Goal: Navigation & Orientation: Find specific page/section

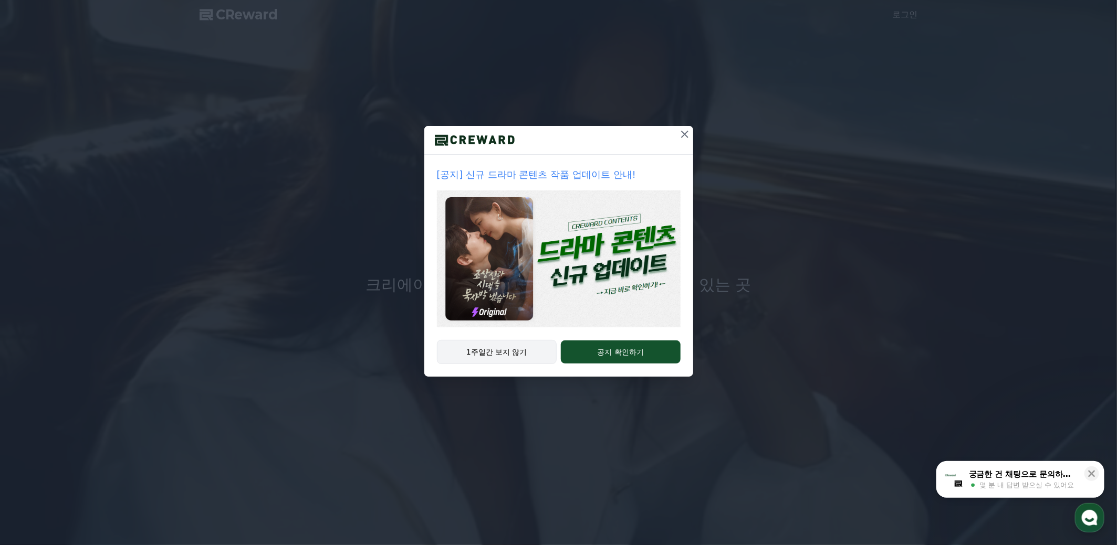
click at [486, 356] on button "1주일간 보지 않기" at bounding box center [497, 352] width 120 height 24
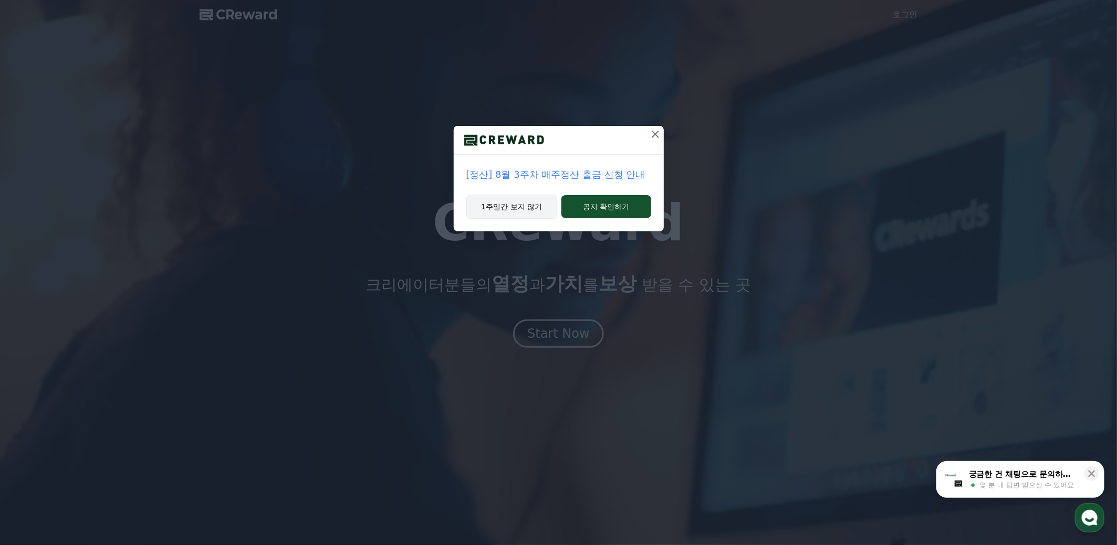
click at [524, 208] on button "1주일간 보지 않기" at bounding box center [511, 207] width 91 height 24
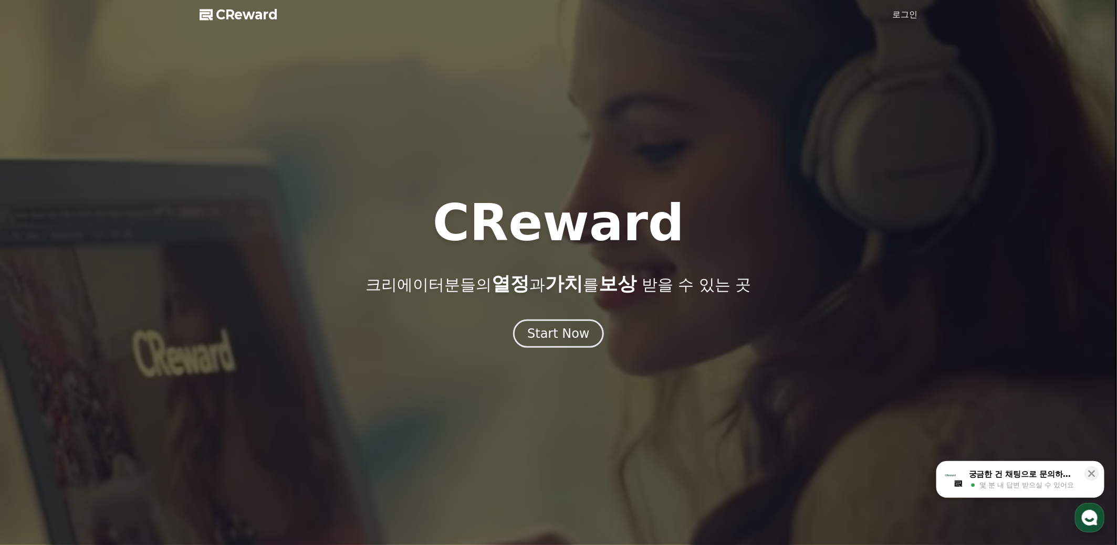
click at [905, 11] on link "로그인" at bounding box center [904, 14] width 25 height 13
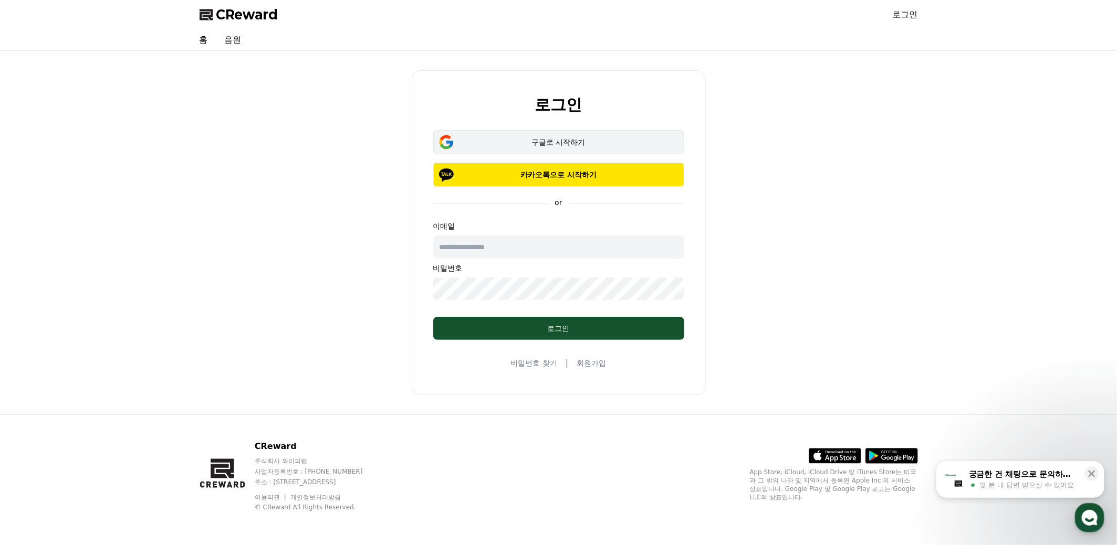
click at [551, 149] on button "구글로 시작하기" at bounding box center [558, 142] width 251 height 24
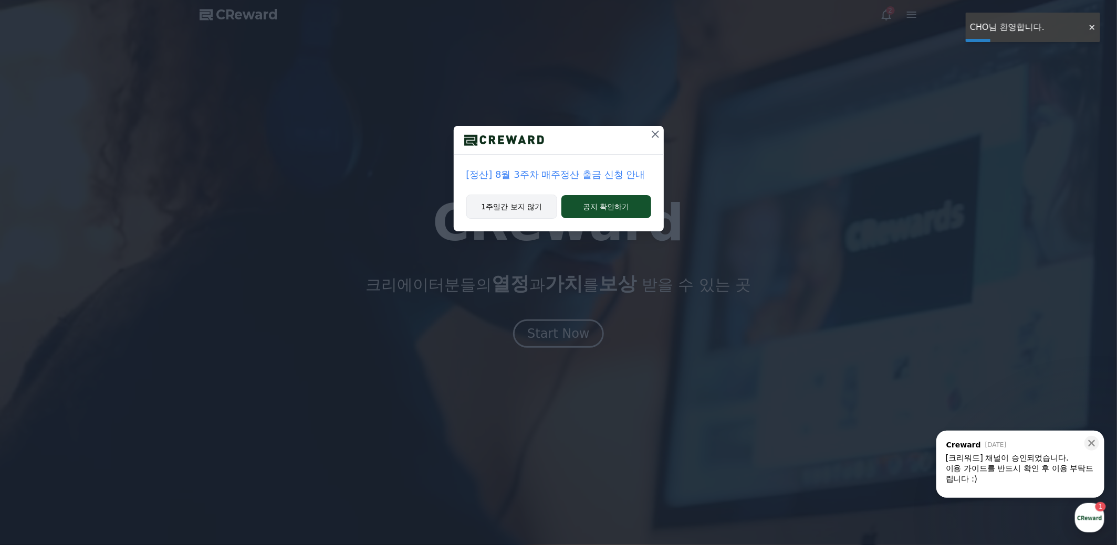
click at [502, 204] on button "1주일간 보지 않기" at bounding box center [511, 207] width 91 height 24
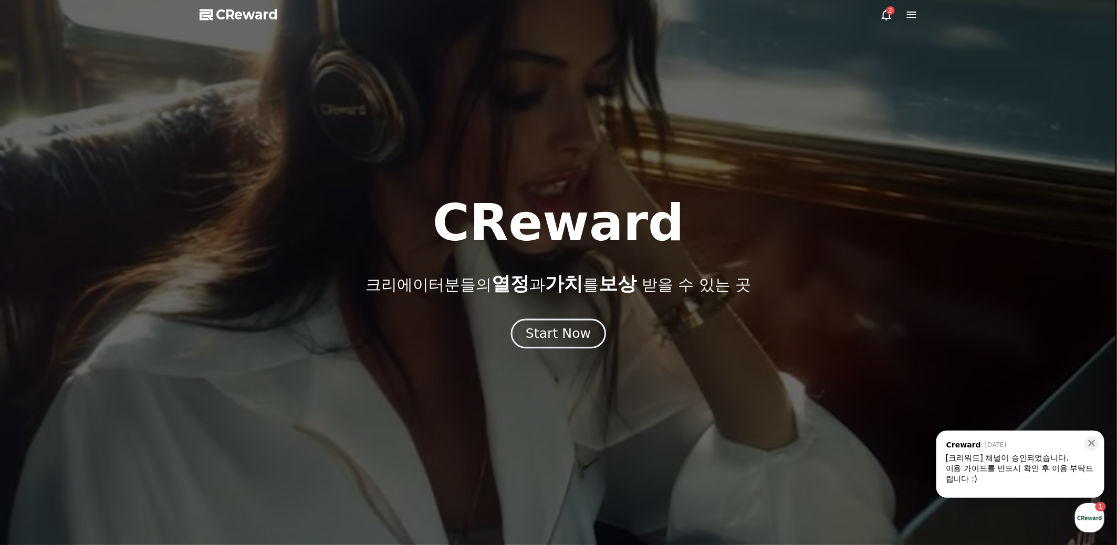
click at [556, 340] on div "Start Now" at bounding box center [558, 334] width 65 height 18
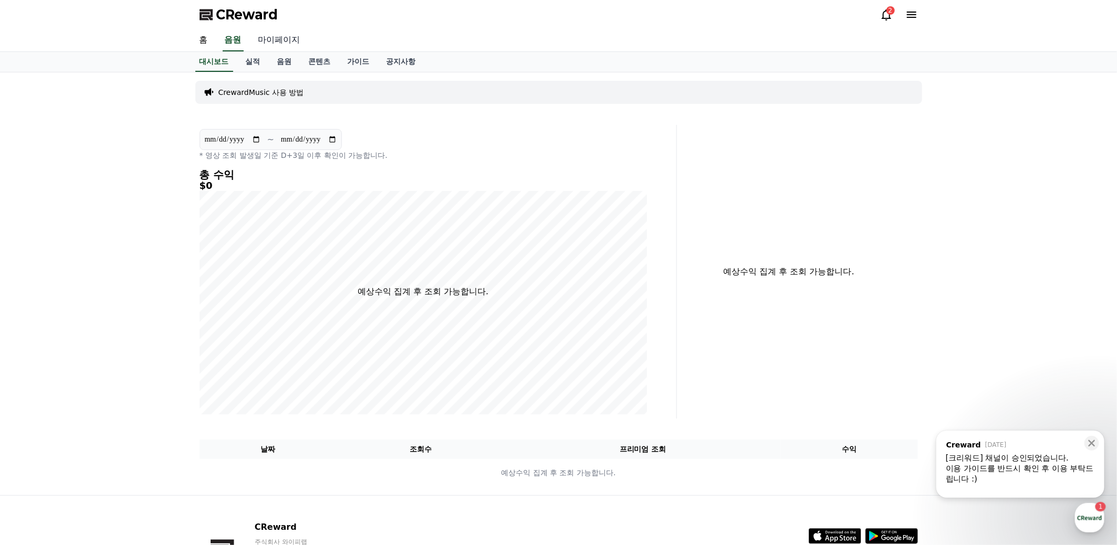
click at [281, 39] on link "마이페이지" at bounding box center [279, 40] width 59 height 22
select select "**********"
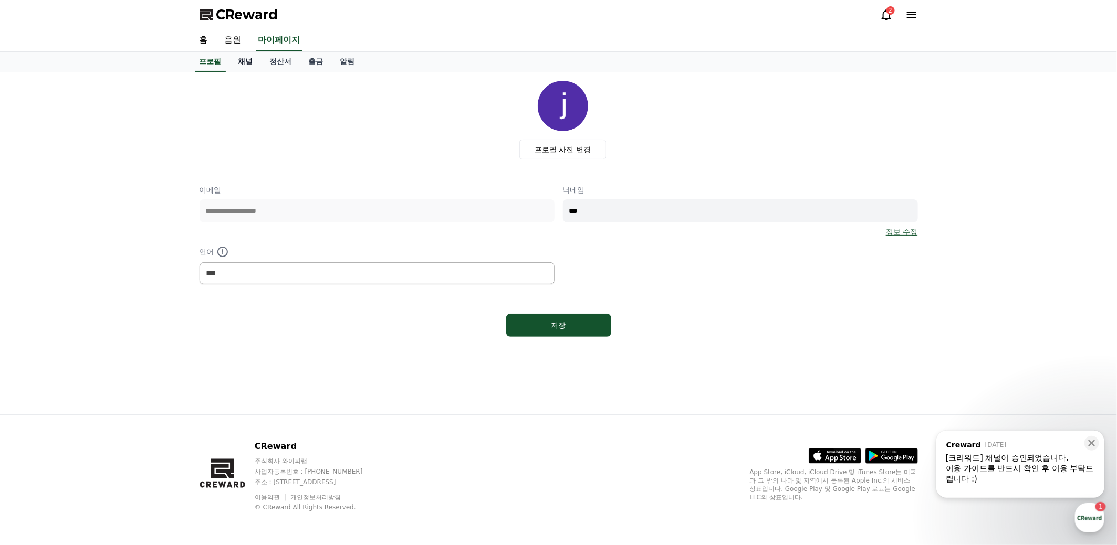
click at [246, 61] on link "채널" at bounding box center [245, 62] width 31 height 20
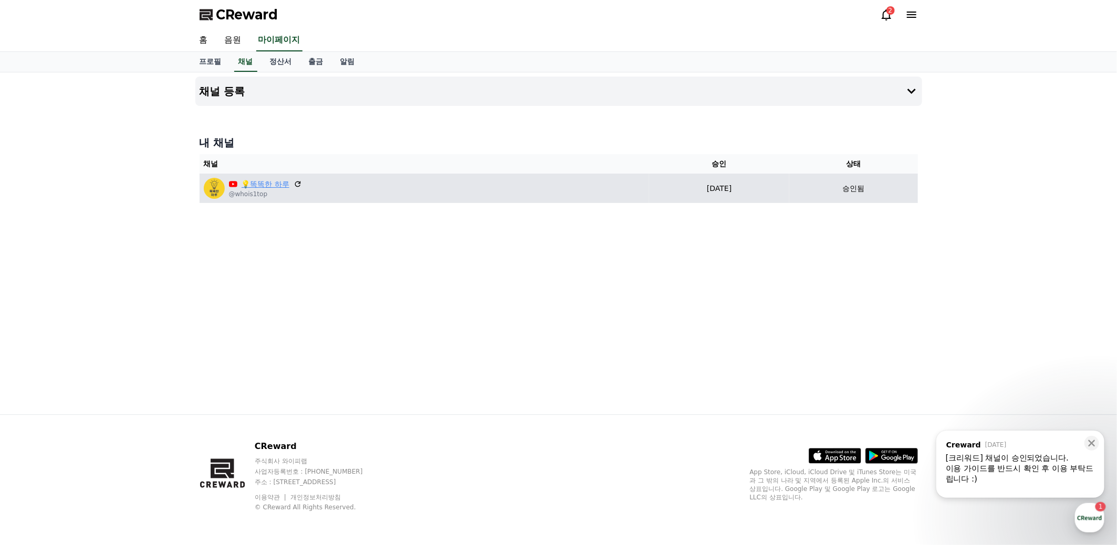
click at [274, 185] on link "💡똑똑한 하루" at bounding box center [265, 184] width 48 height 11
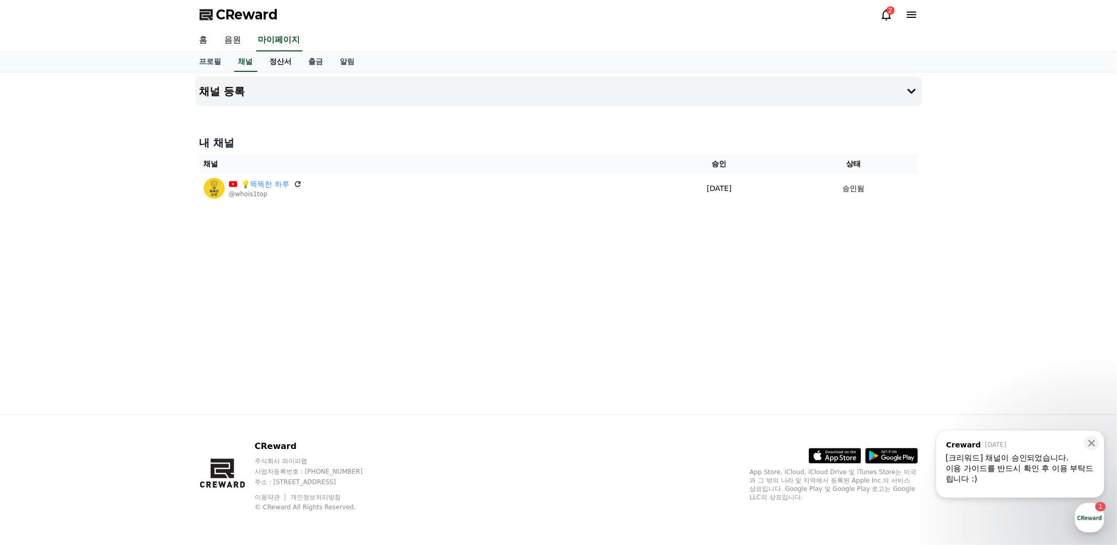
click at [285, 60] on link "정산서" at bounding box center [280, 62] width 39 height 20
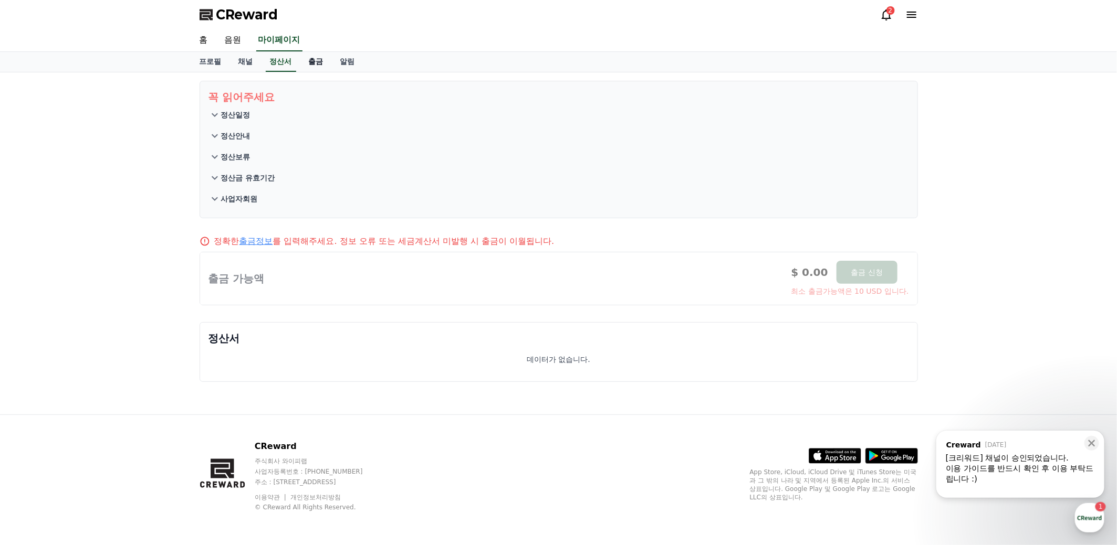
click at [316, 62] on link "출금" at bounding box center [315, 62] width 31 height 20
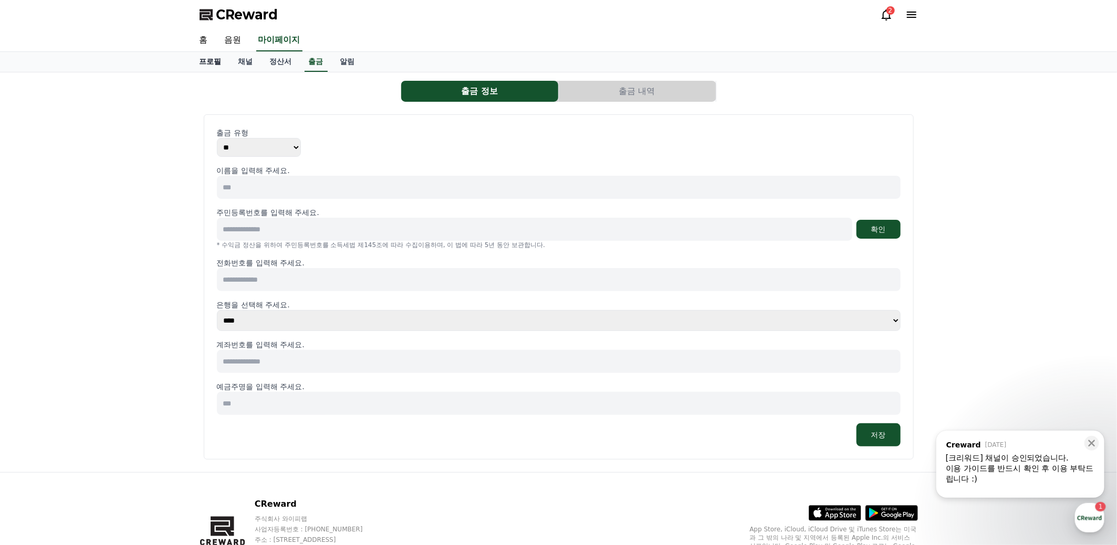
click at [217, 62] on link "프로필" at bounding box center [210, 62] width 39 height 20
select select "**********"
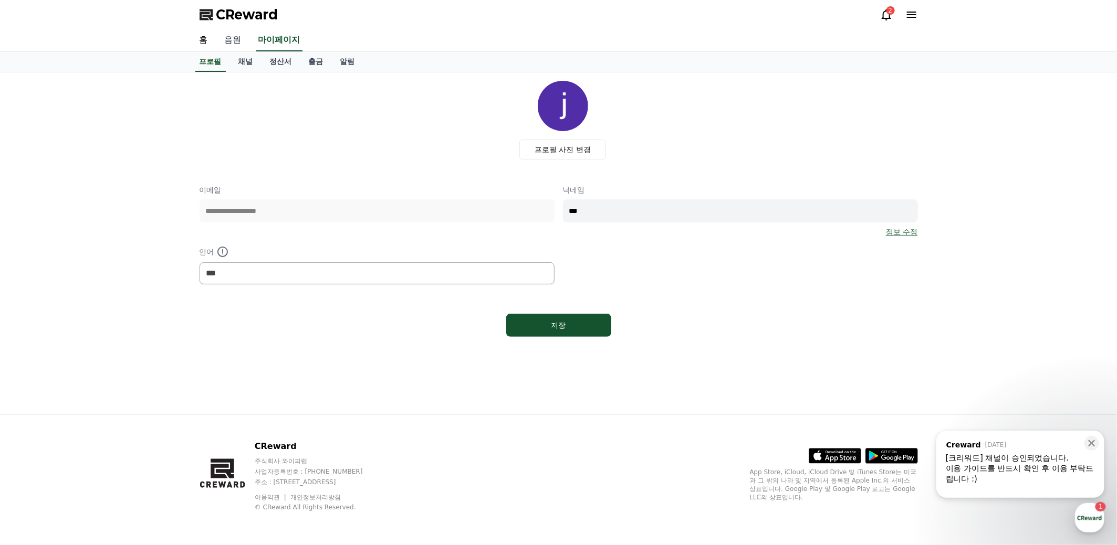
click at [230, 40] on link "음원" at bounding box center [233, 40] width 34 height 22
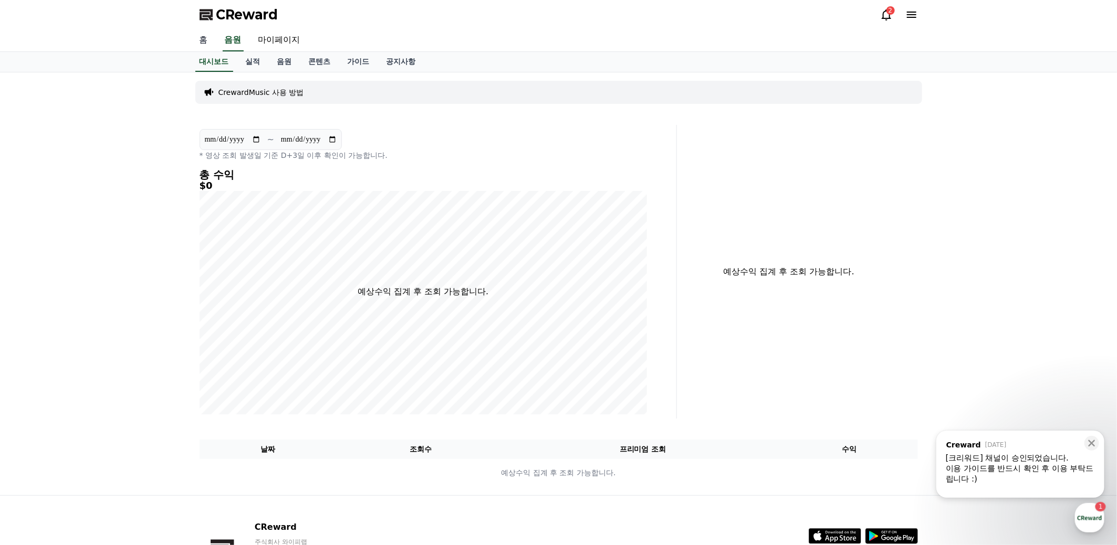
click at [205, 40] on link "홈" at bounding box center [203, 40] width 25 height 22
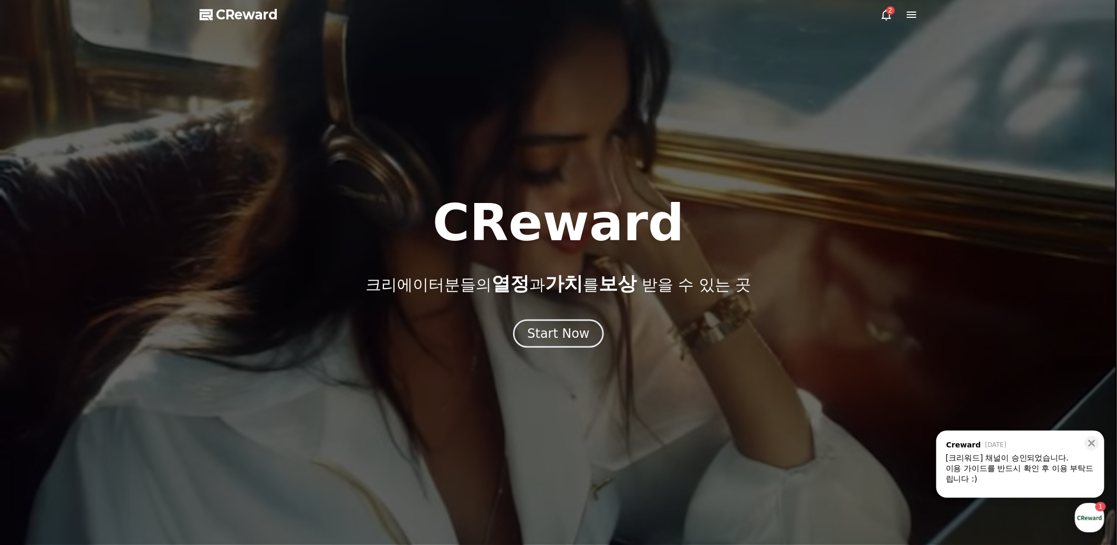
click at [1049, 467] on div "이용 가이드를 반드시 확인 후 이용 부탁드립니다 :)" at bounding box center [1019, 474] width 149 height 21
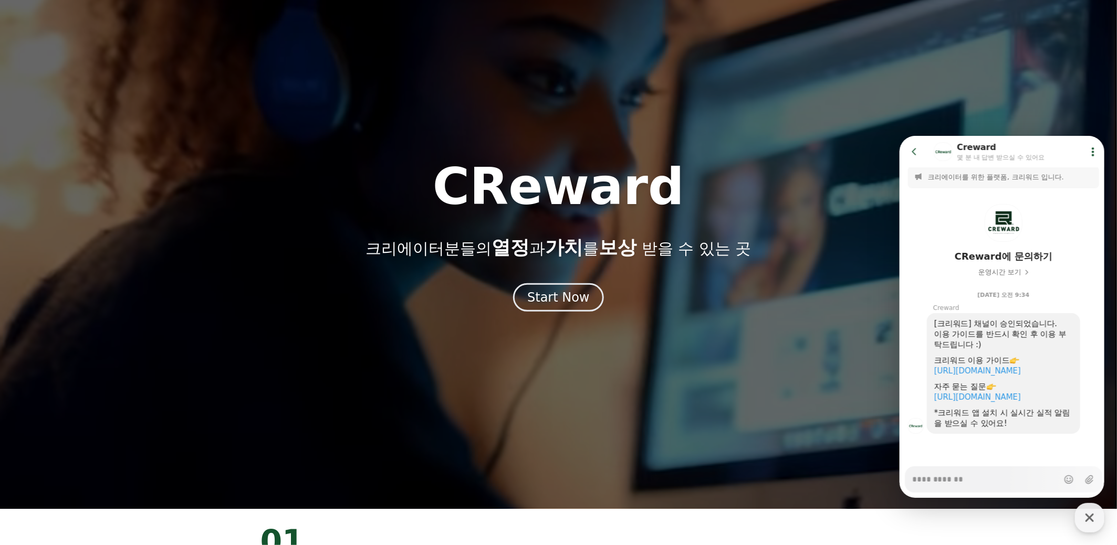
scroll to position [52, 0]
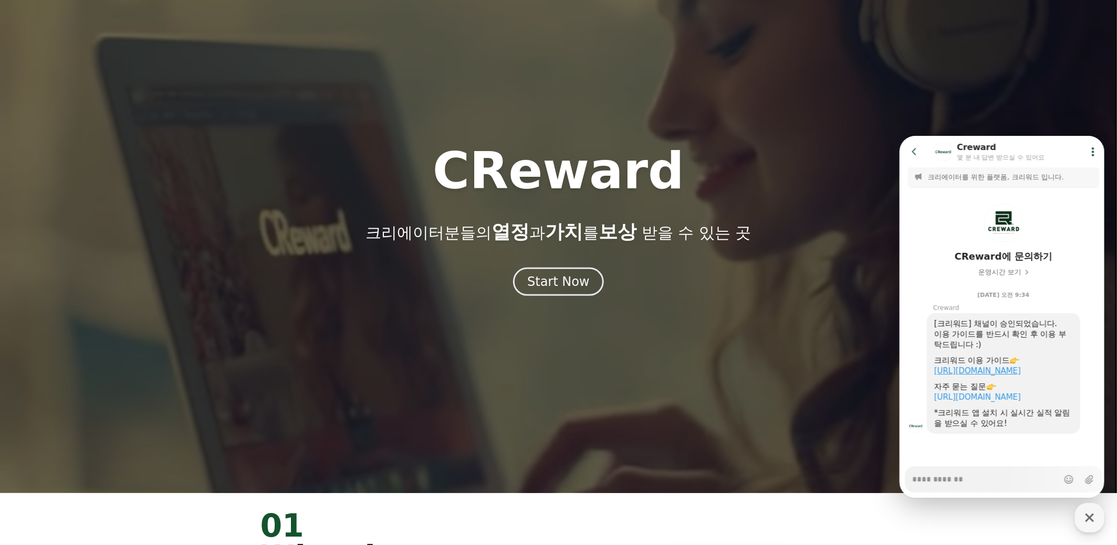
click at [1010, 366] on link "https://creward.net/music/guide/android" at bounding box center [976, 370] width 87 height 9
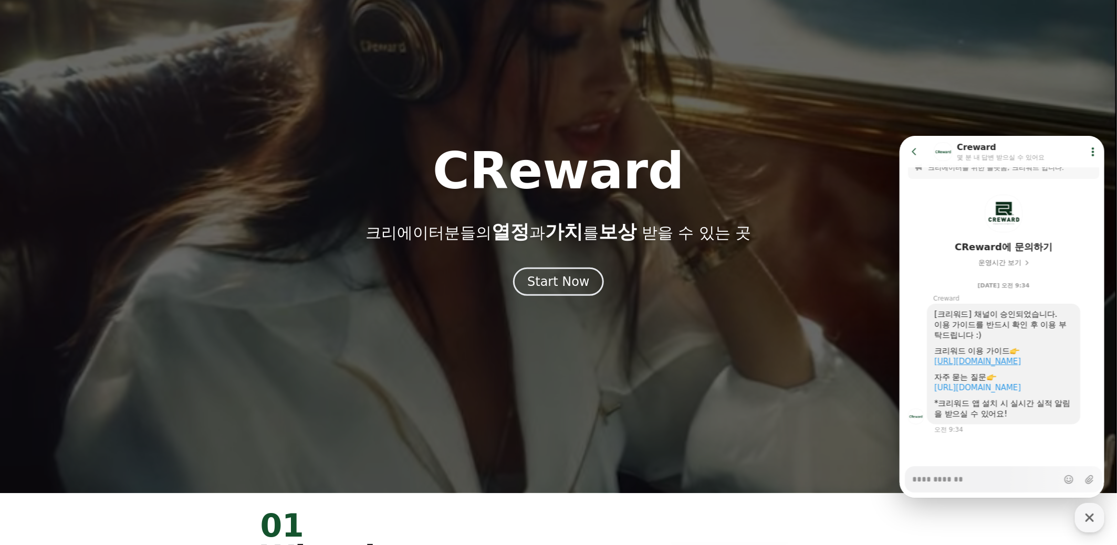
type textarea "*"
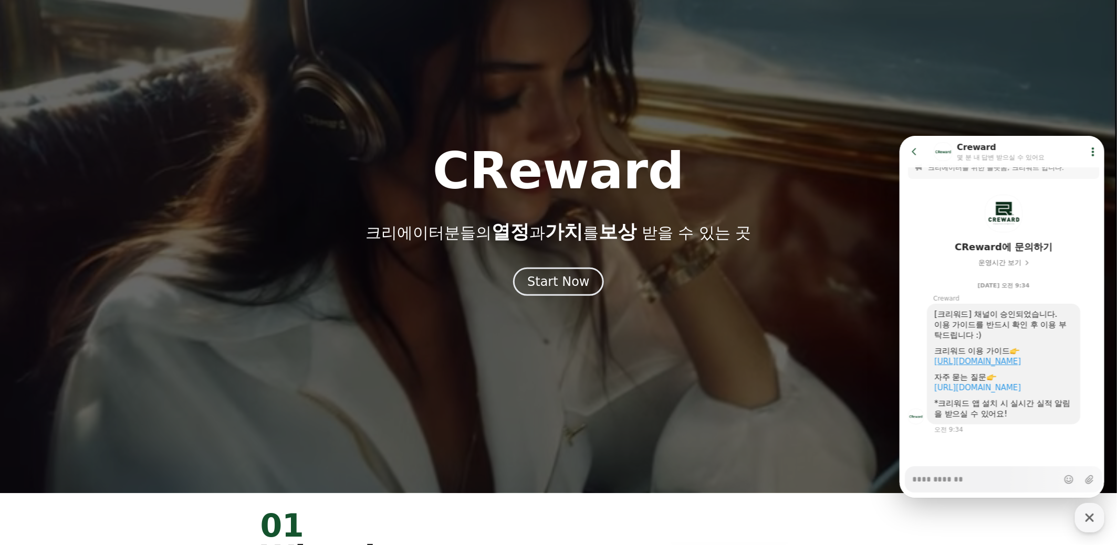
scroll to position [18, 0]
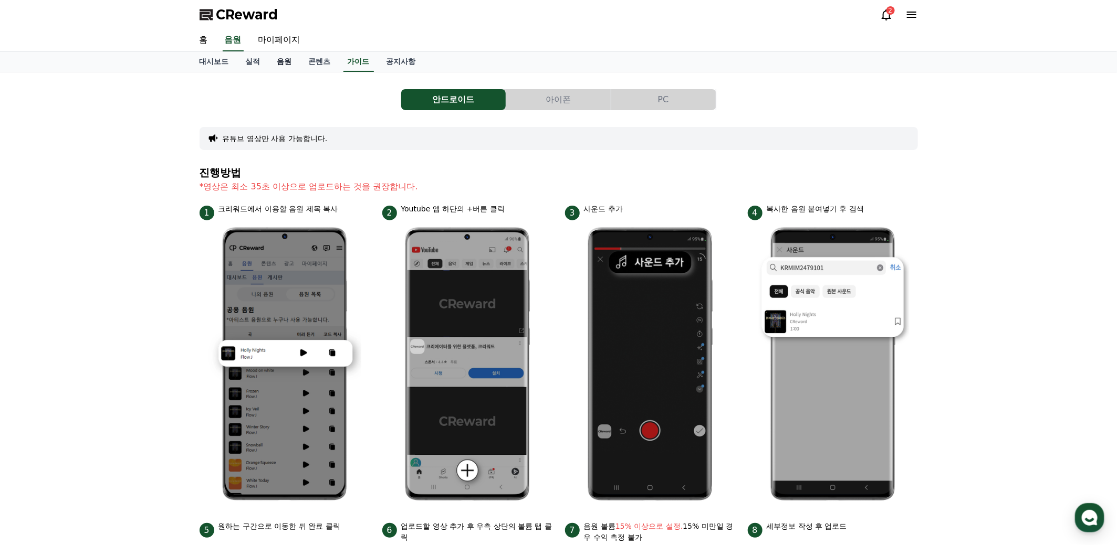
click at [280, 62] on link "음원" at bounding box center [284, 62] width 31 height 20
click at [558, 102] on button "아이폰" at bounding box center [558, 99] width 104 height 21
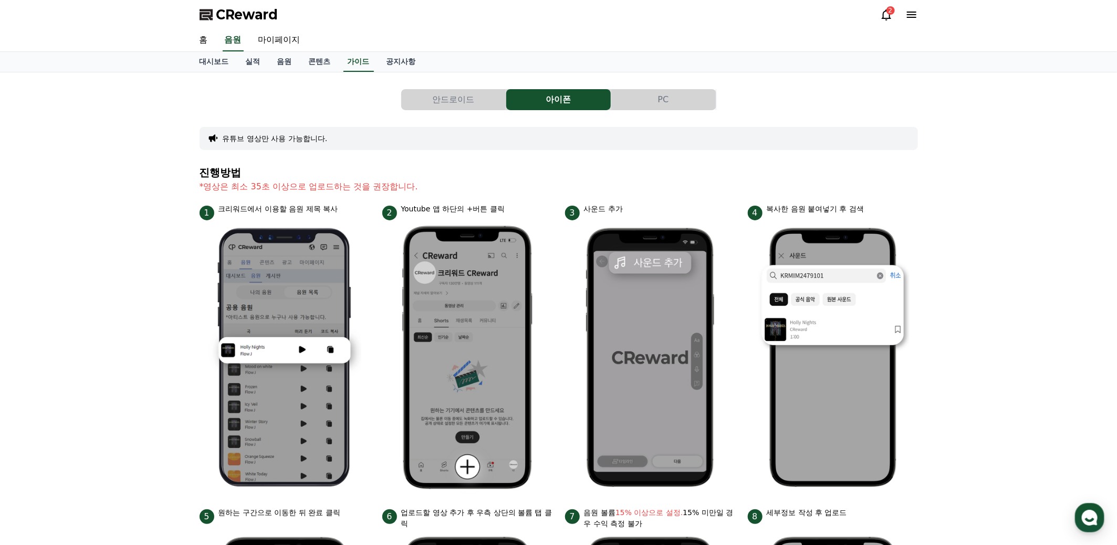
click at [959, 208] on div "안드로이드 아이폰 PC 유튜브 영상만 사용 가능합니다. 진행방법 *영상은 최소 35초 이상으로 업로드하는 것을 권장합니다. 1 크리워드에서 이…" at bounding box center [558, 442] width 1117 height 740
click at [223, 65] on link "대시보드" at bounding box center [214, 62] width 46 height 20
